Goal: Task Accomplishment & Management: Manage account settings

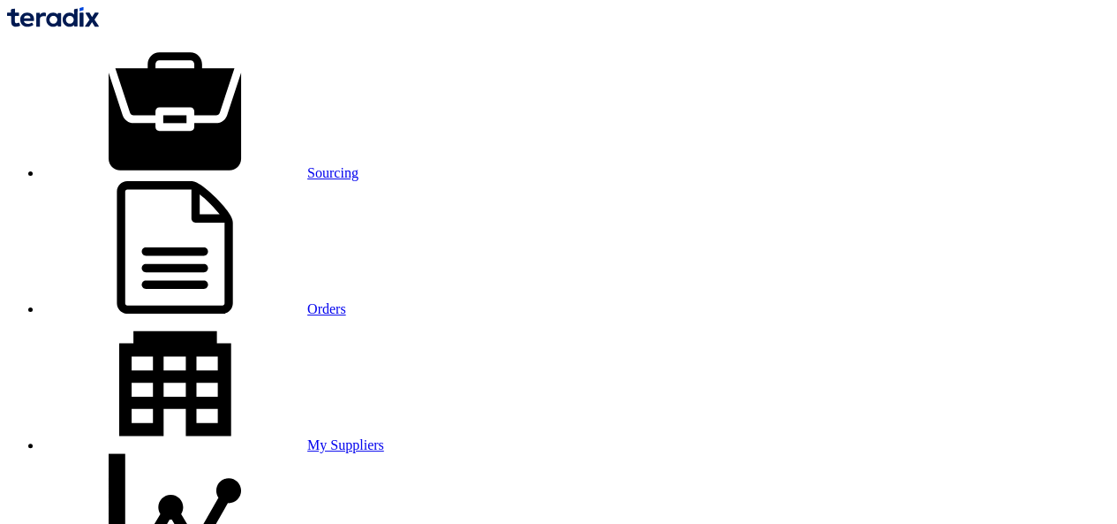
click at [346, 301] on link "Orders" at bounding box center [194, 308] width 304 height 15
click at [226, 165] on link "Sourcing" at bounding box center [200, 172] width 316 height 15
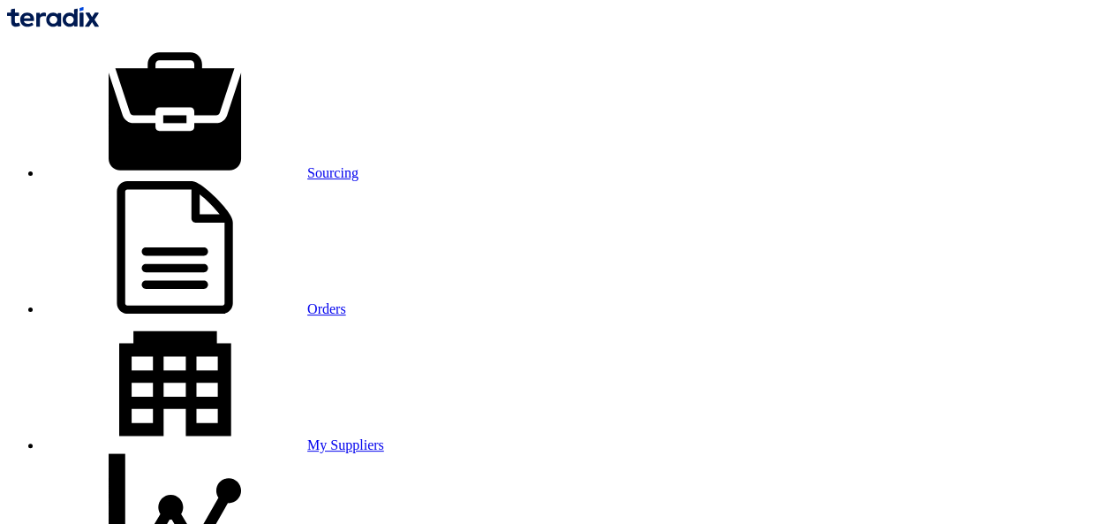
click at [232, 181] on use at bounding box center [175, 247] width 116 height 132
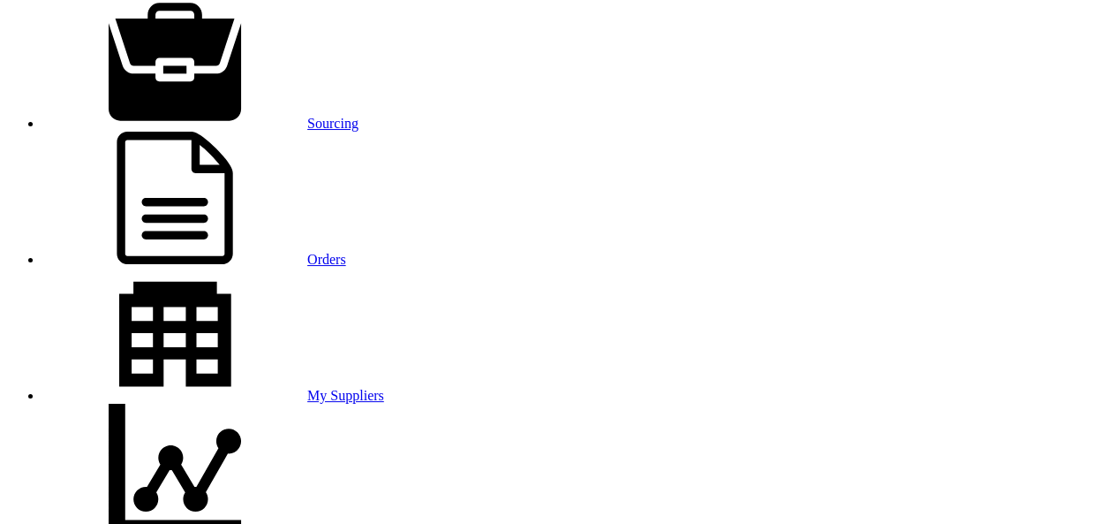
scroll to position [88, 0]
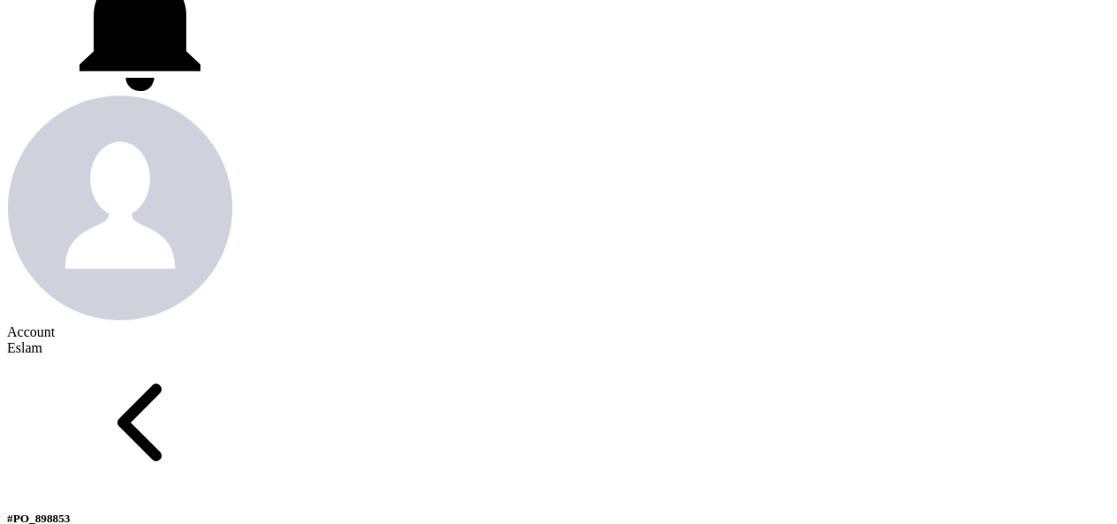
scroll to position [530, 0]
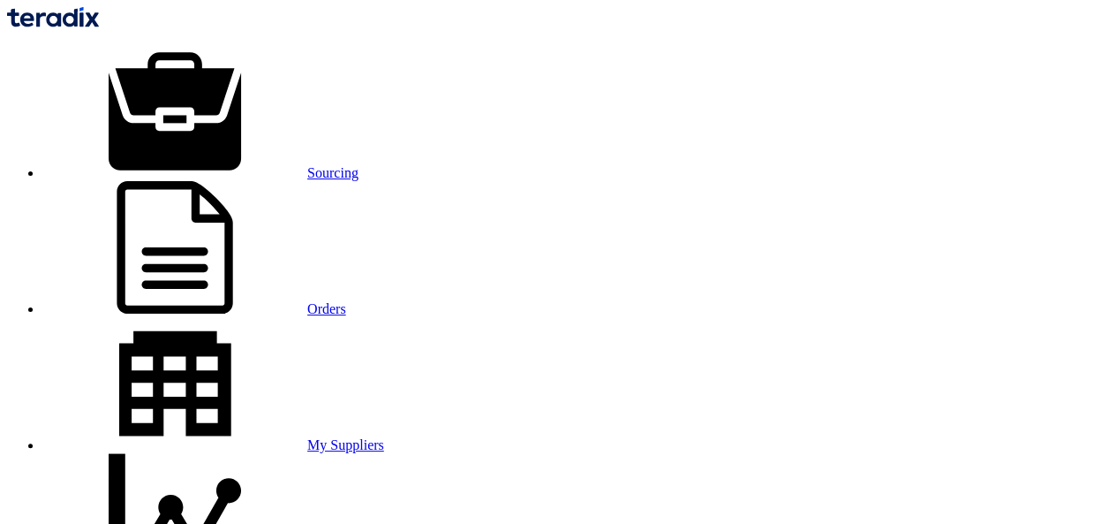
click at [228, 165] on link "Sourcing" at bounding box center [200, 172] width 316 height 15
click at [231, 165] on link "Sourcing" at bounding box center [200, 172] width 316 height 15
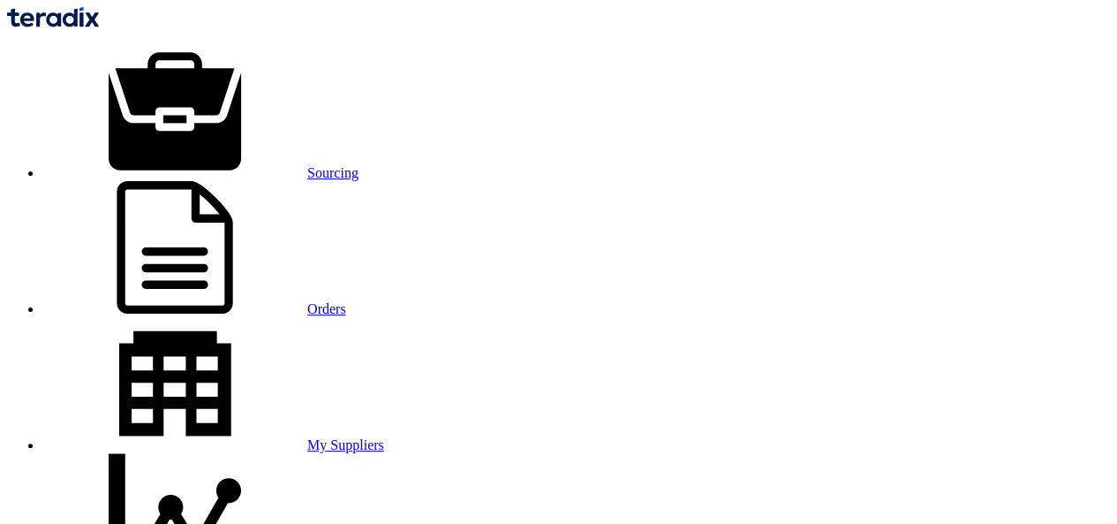
click at [337, 301] on link "Orders" at bounding box center [194, 308] width 304 height 15
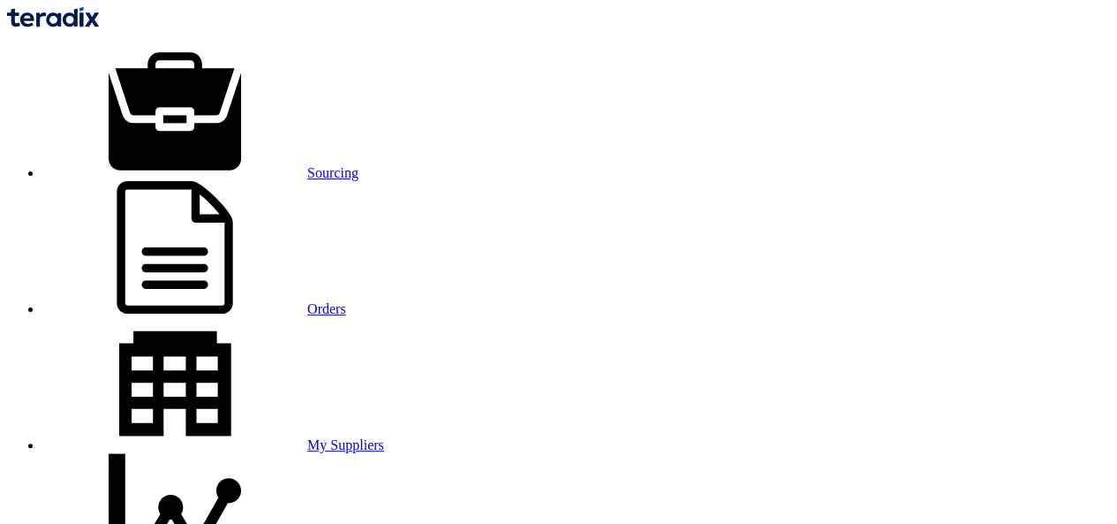
click at [216, 165] on link "Sourcing" at bounding box center [200, 172] width 316 height 15
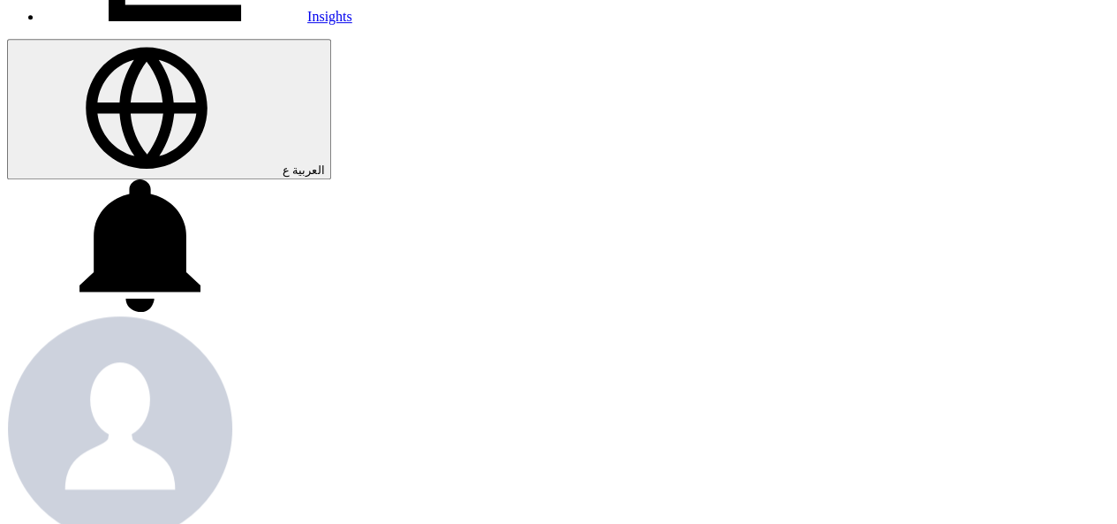
scroll to position [537, 0]
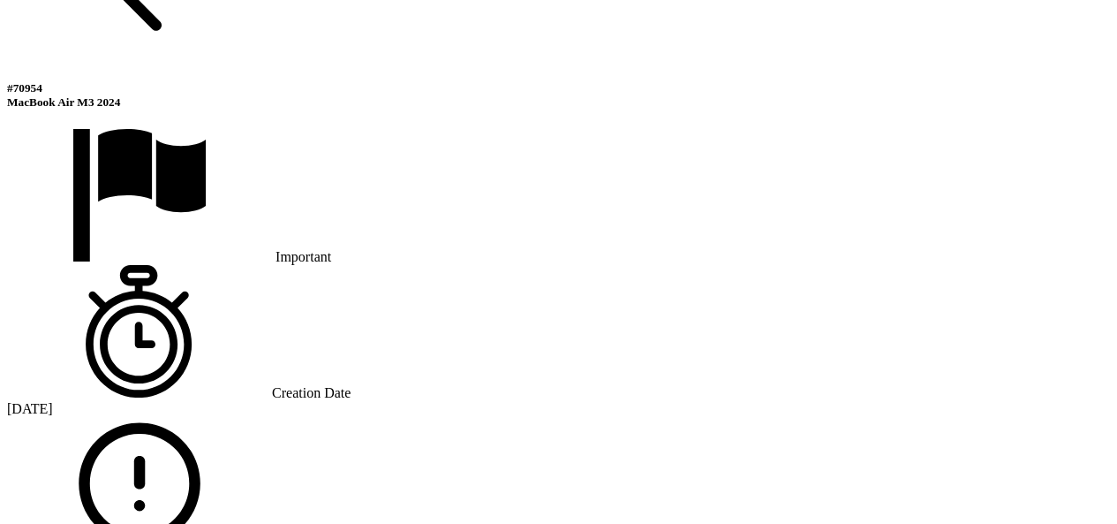
scroll to position [1244, 0]
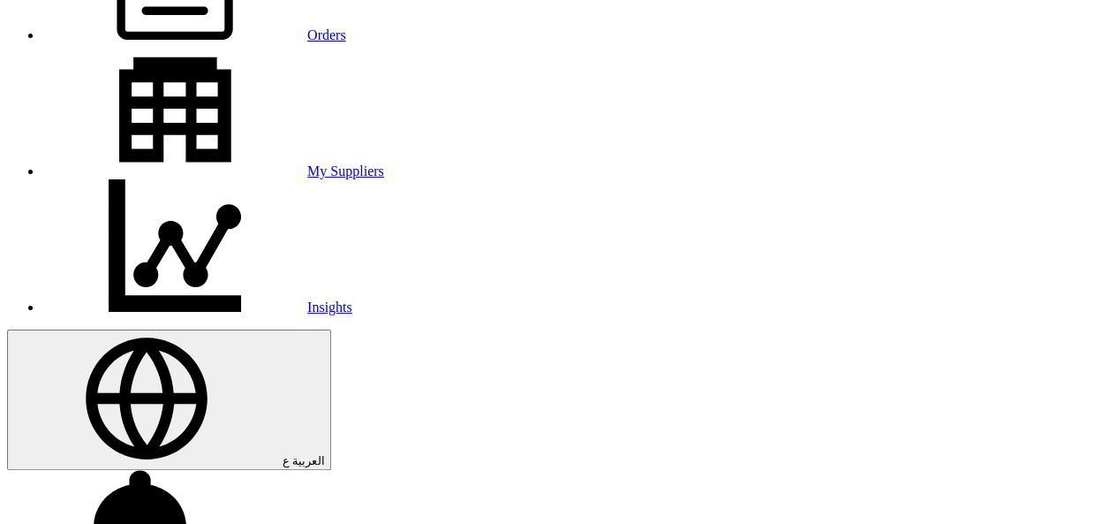
scroll to position [272, 0]
